Goal: Navigation & Orientation: Find specific page/section

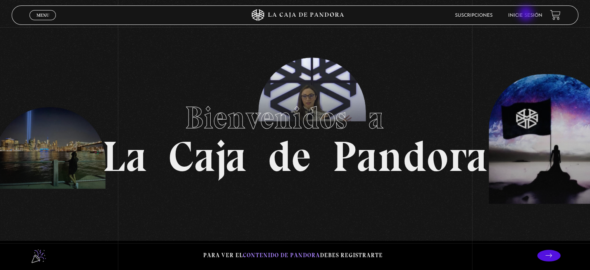
click at [527, 14] on link "Inicie sesión" at bounding box center [525, 15] width 34 height 5
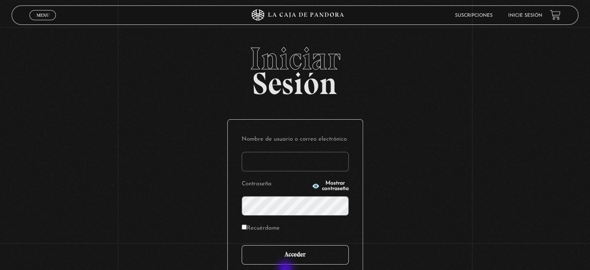
type input "julisolanov"
click at [301, 252] on input "Acceder" at bounding box center [295, 254] width 107 height 19
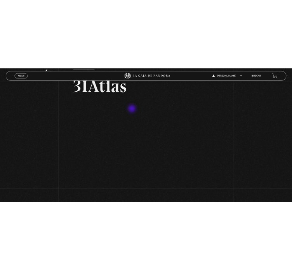
scroll to position [39, 0]
